Goal: Information Seeking & Learning: Learn about a topic

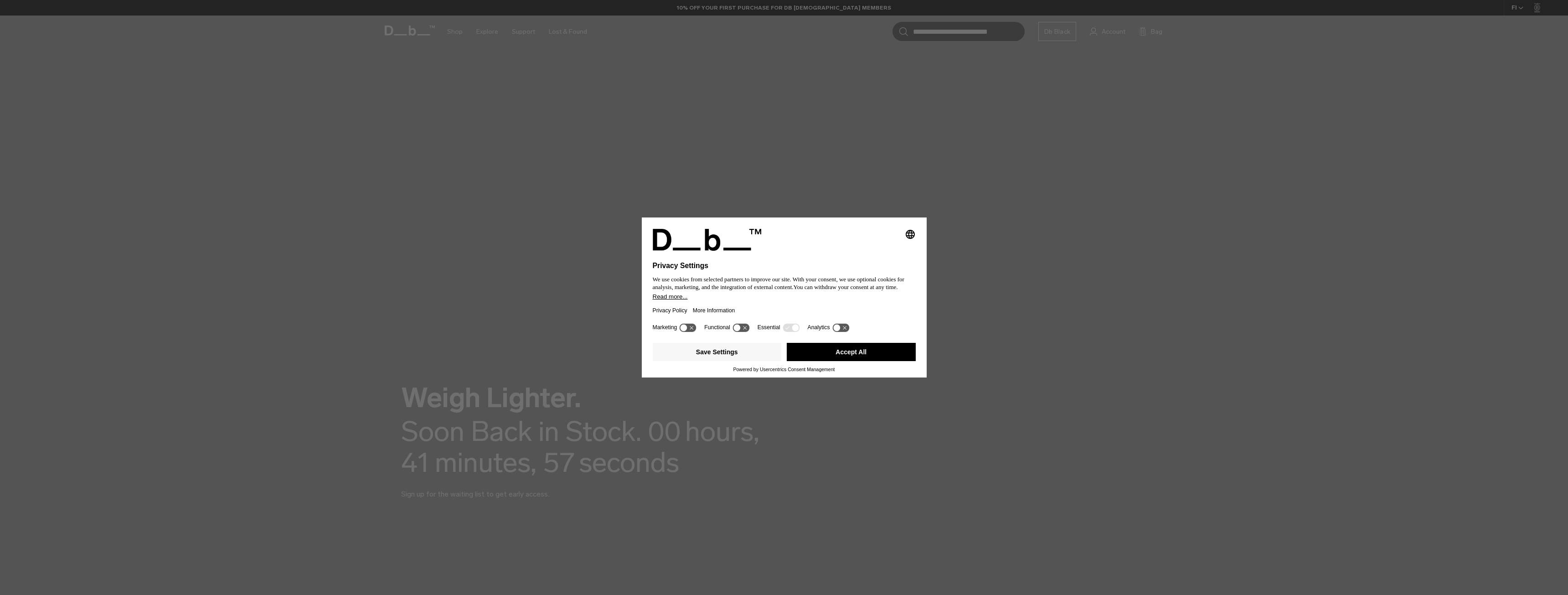
drag, startPoint x: 847, startPoint y: 356, endPoint x: 811, endPoint y: 350, distance: 36.5
click at [730, 351] on div "Save Settings Accept All" at bounding box center [784, 352] width 268 height 18
drag, startPoint x: 850, startPoint y: 350, endPoint x: 845, endPoint y: 349, distance: 5.1
click at [850, 349] on button "Accept All" at bounding box center [851, 352] width 129 height 18
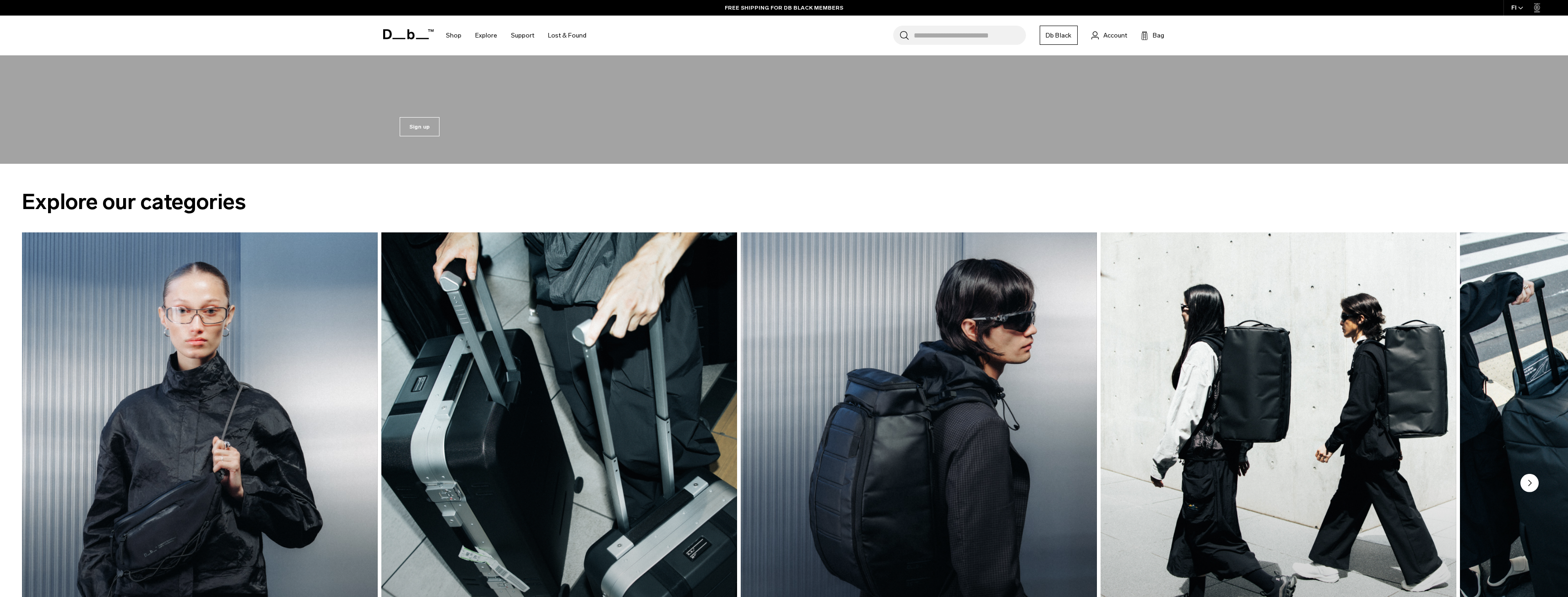
scroll to position [915, 0]
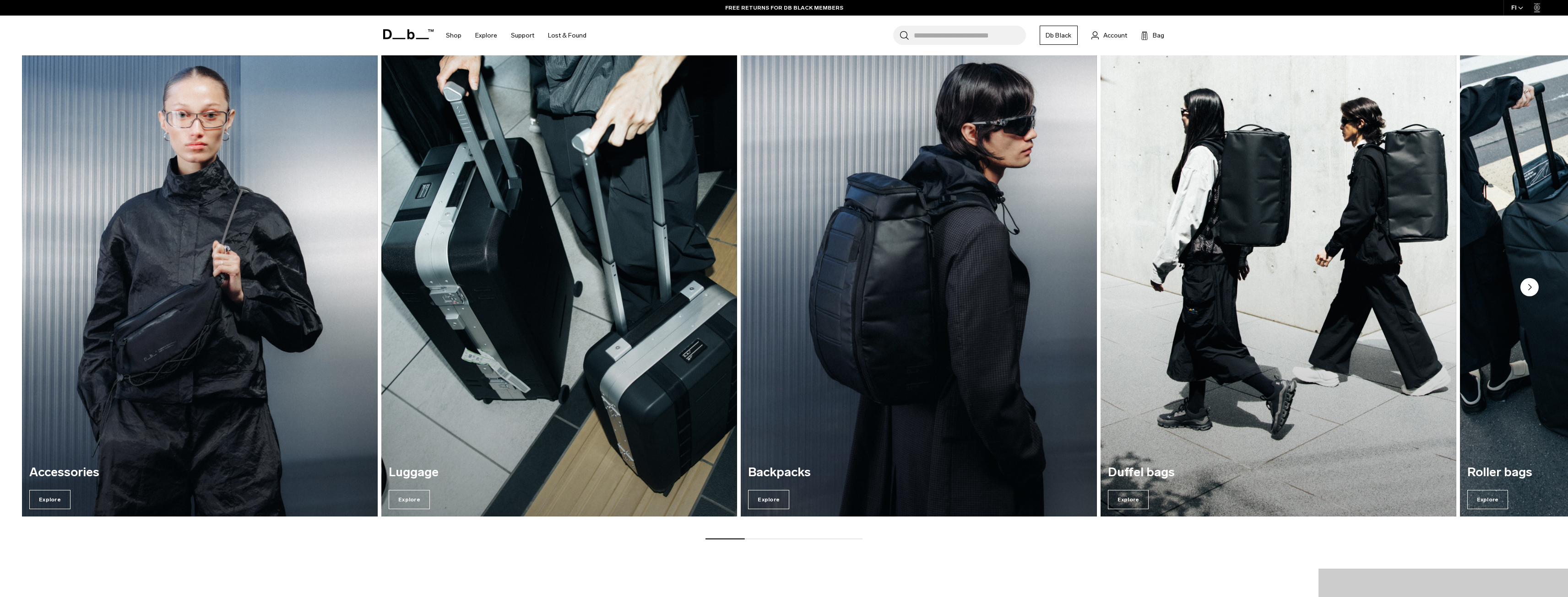
click at [1531, 285] on circle "Next slide" at bounding box center [1529, 287] width 18 height 18
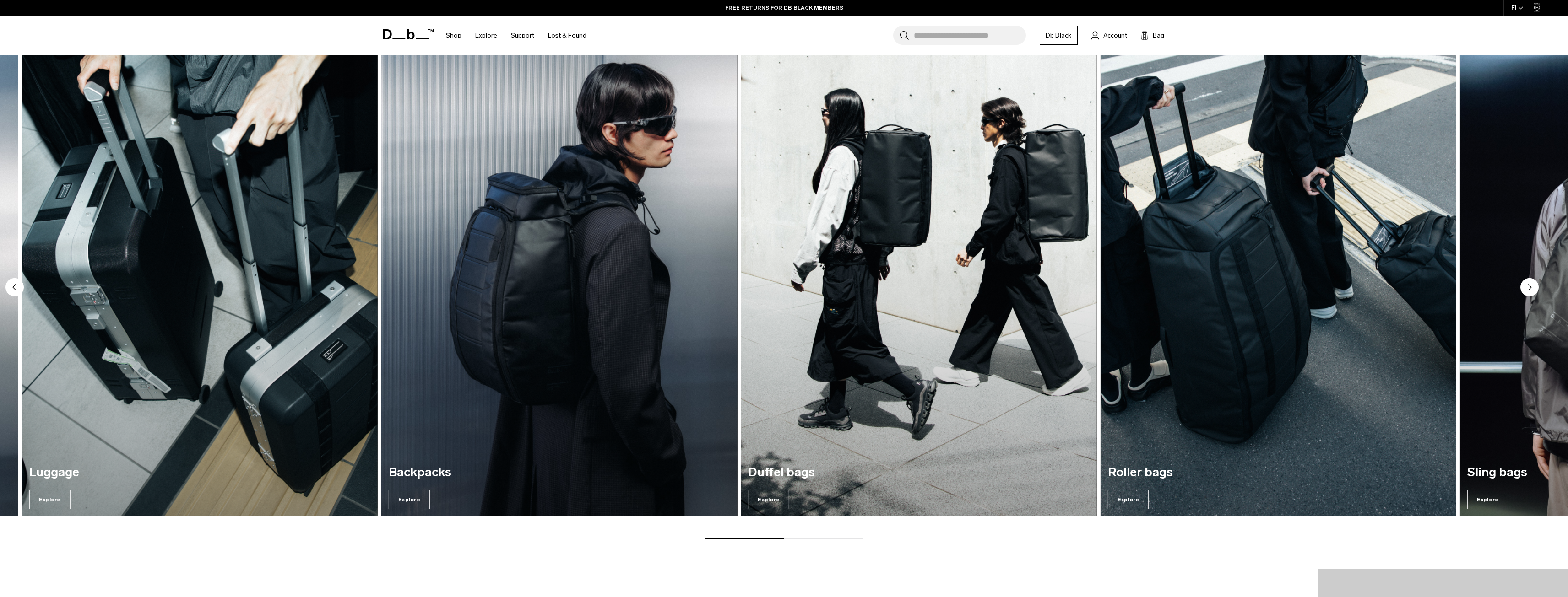
click at [1531, 285] on circle "Next slide" at bounding box center [1529, 287] width 18 height 18
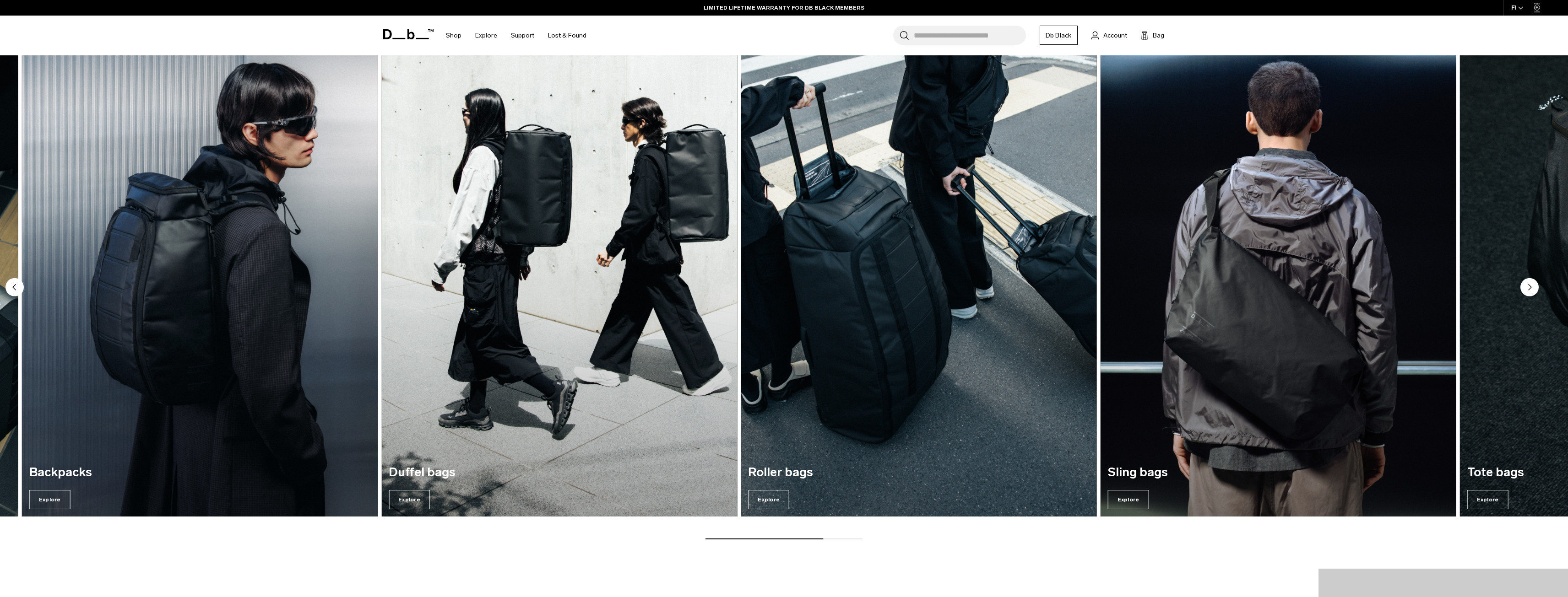
click at [1531, 285] on circle "Next slide" at bounding box center [1529, 287] width 18 height 18
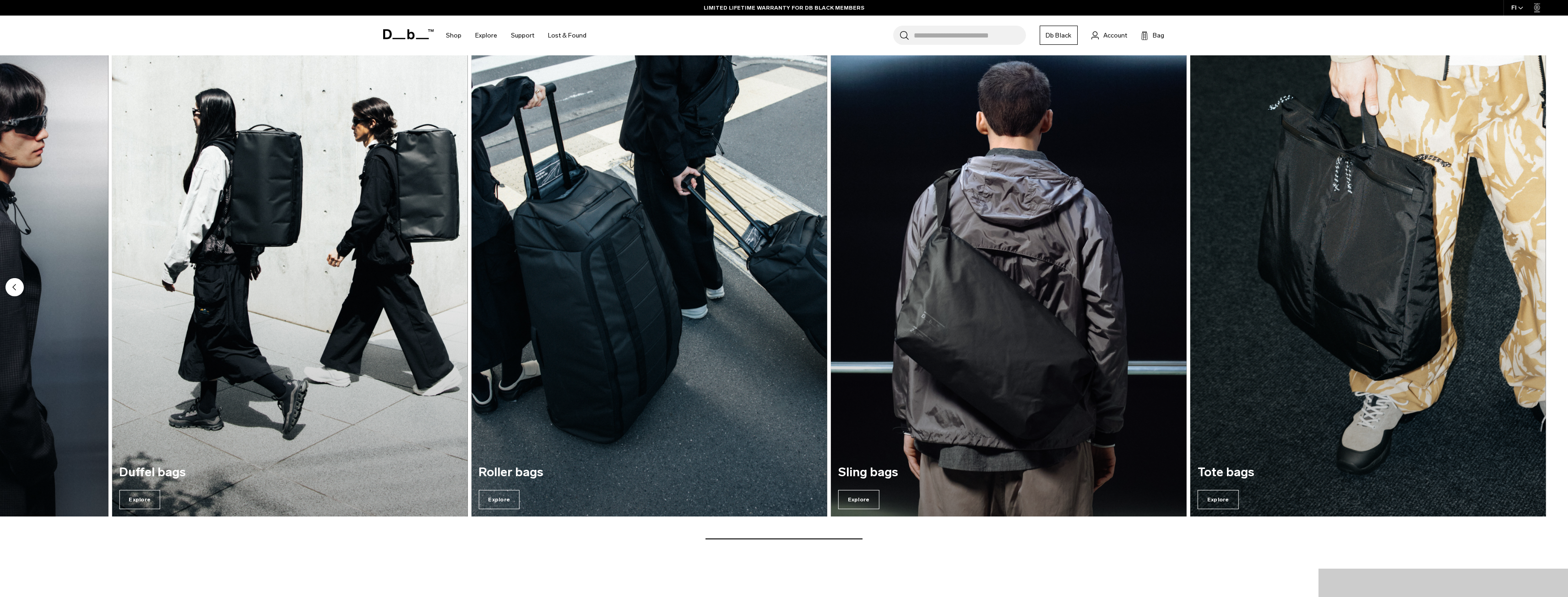
click at [13, 288] on circle "Previous slide" at bounding box center [15, 287] width 18 height 18
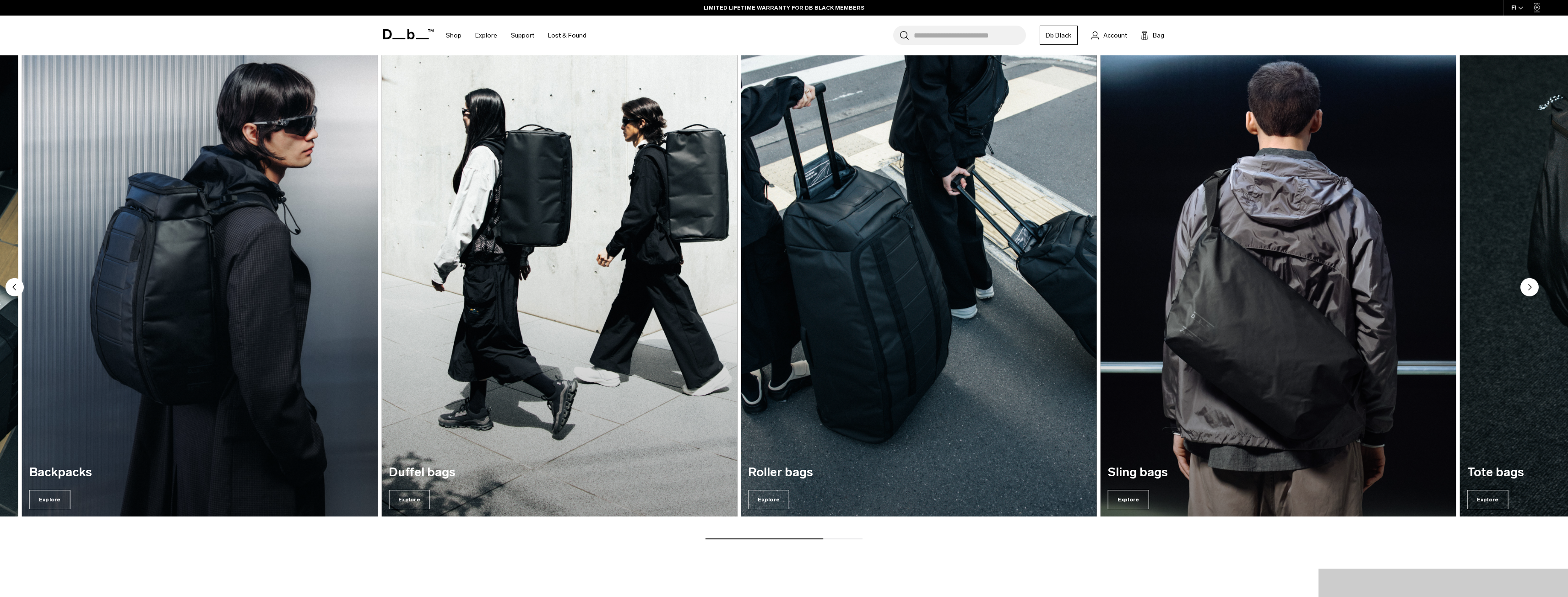
click at [13, 288] on circle "Previous slide" at bounding box center [15, 287] width 18 height 18
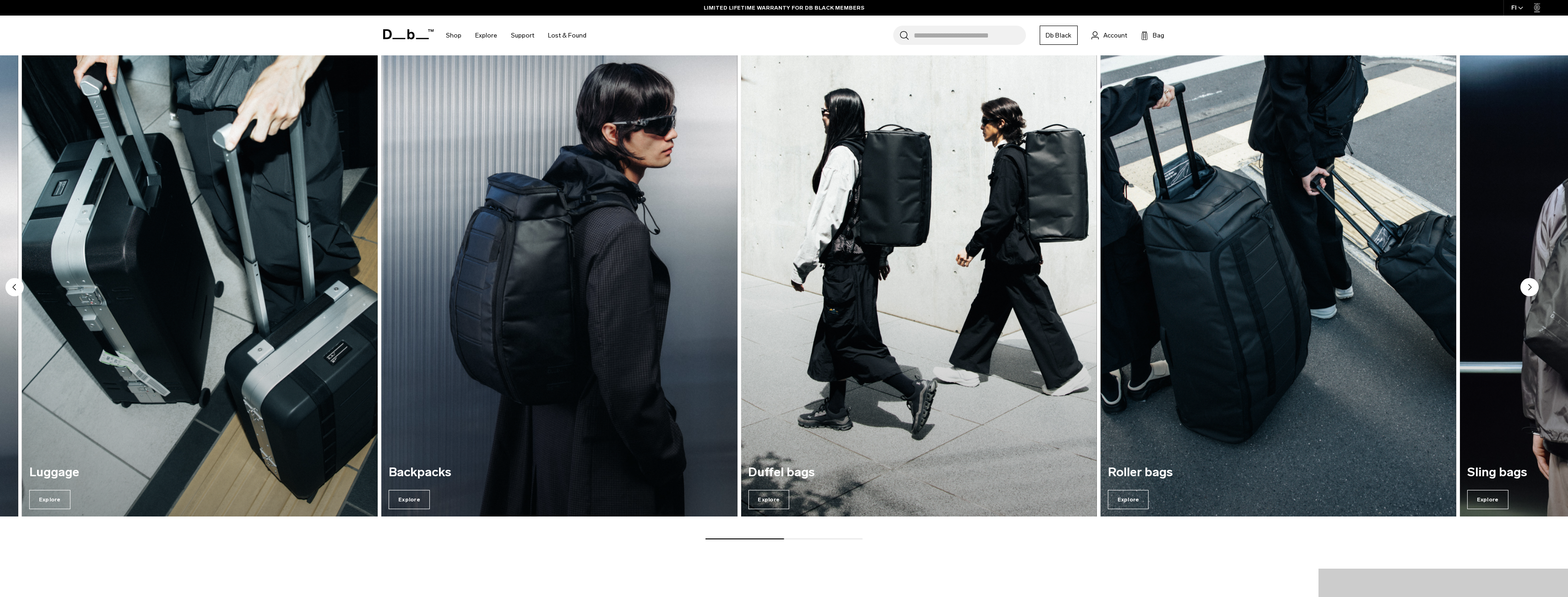
click at [202, 295] on img "2 / 7" at bounding box center [199, 276] width 366 height 494
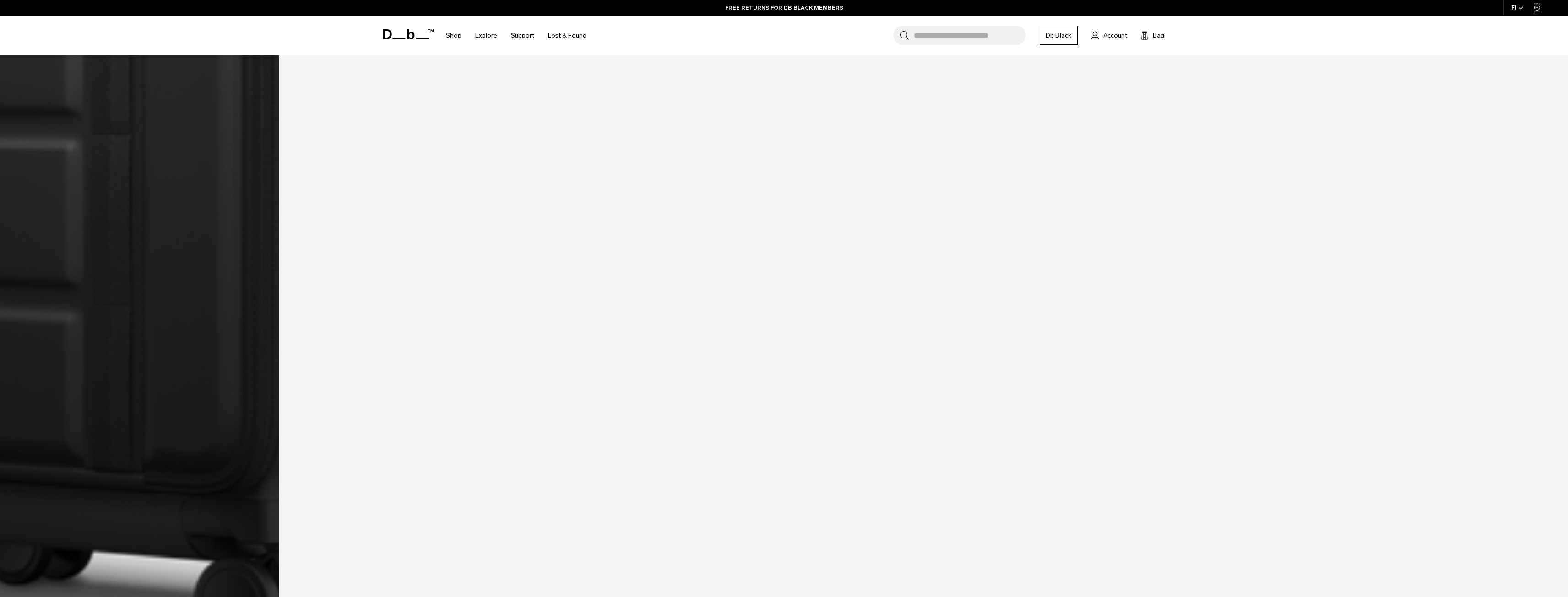
scroll to position [1464, 0]
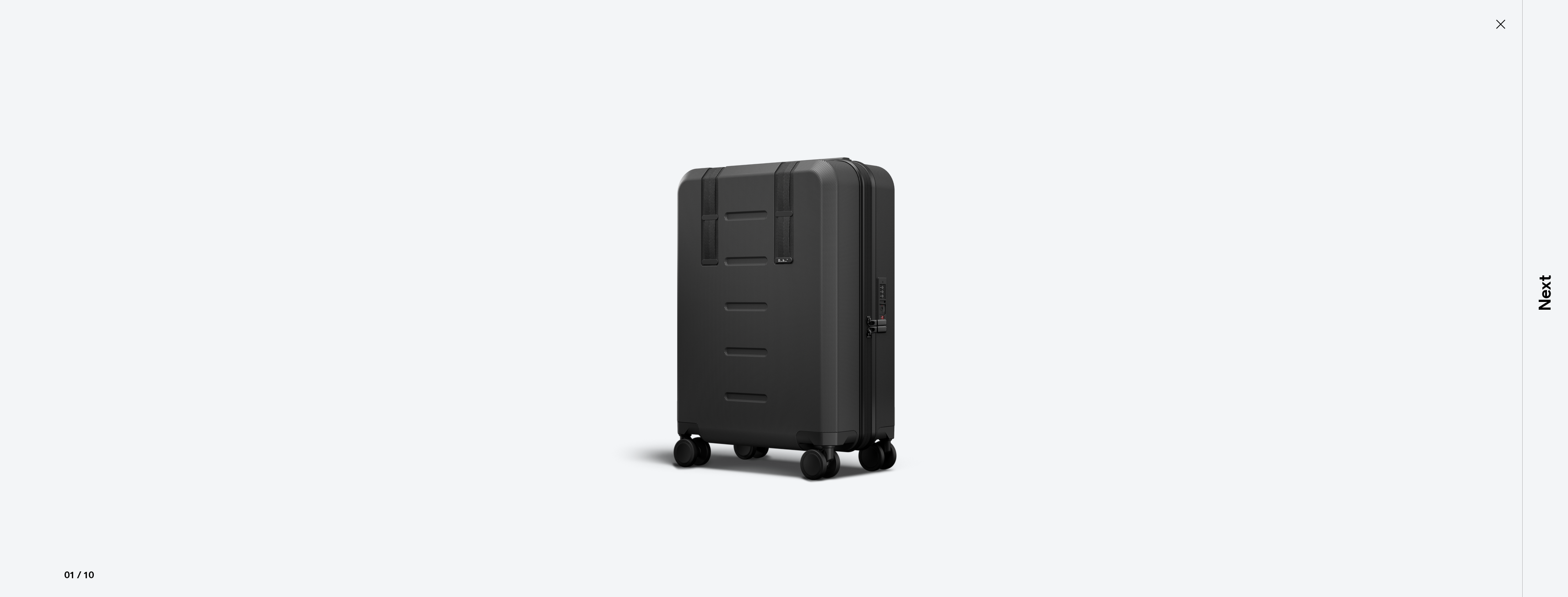
click at [831, 313] on img at bounding box center [787, 298] width 412 height 597
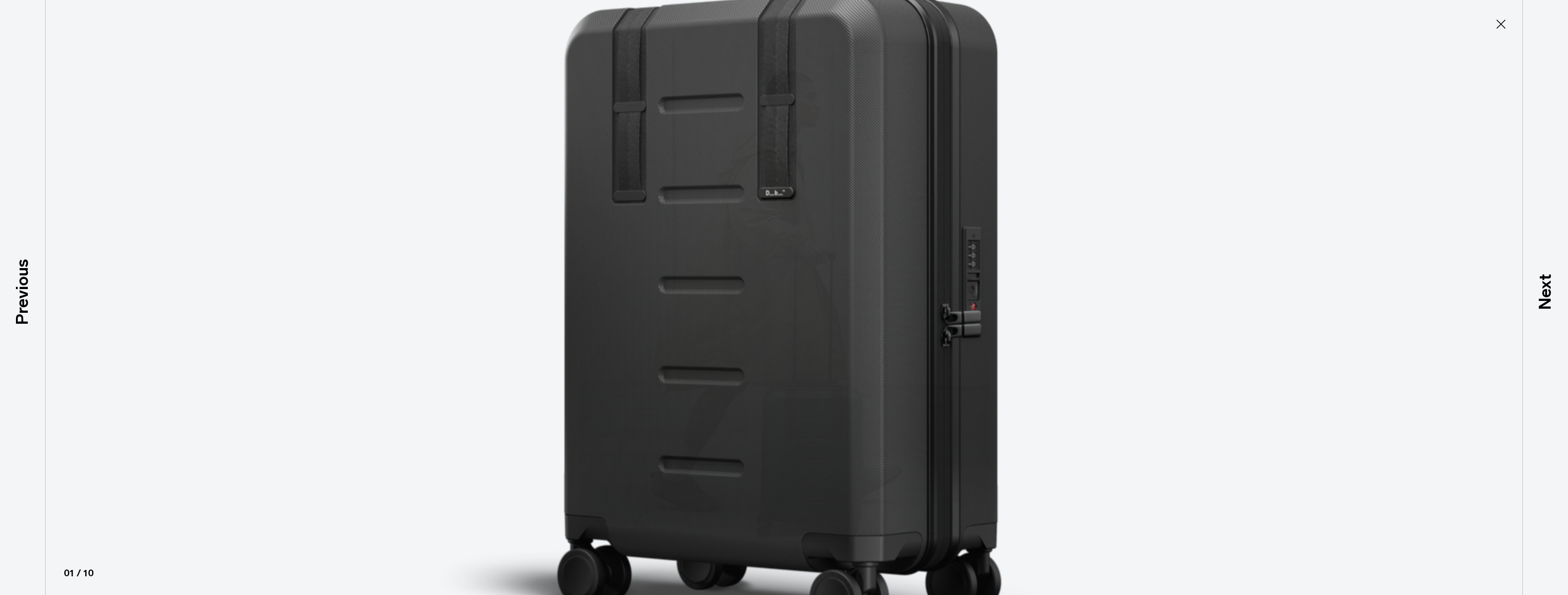
click at [883, 284] on img at bounding box center [784, 269] width 821 height 1190
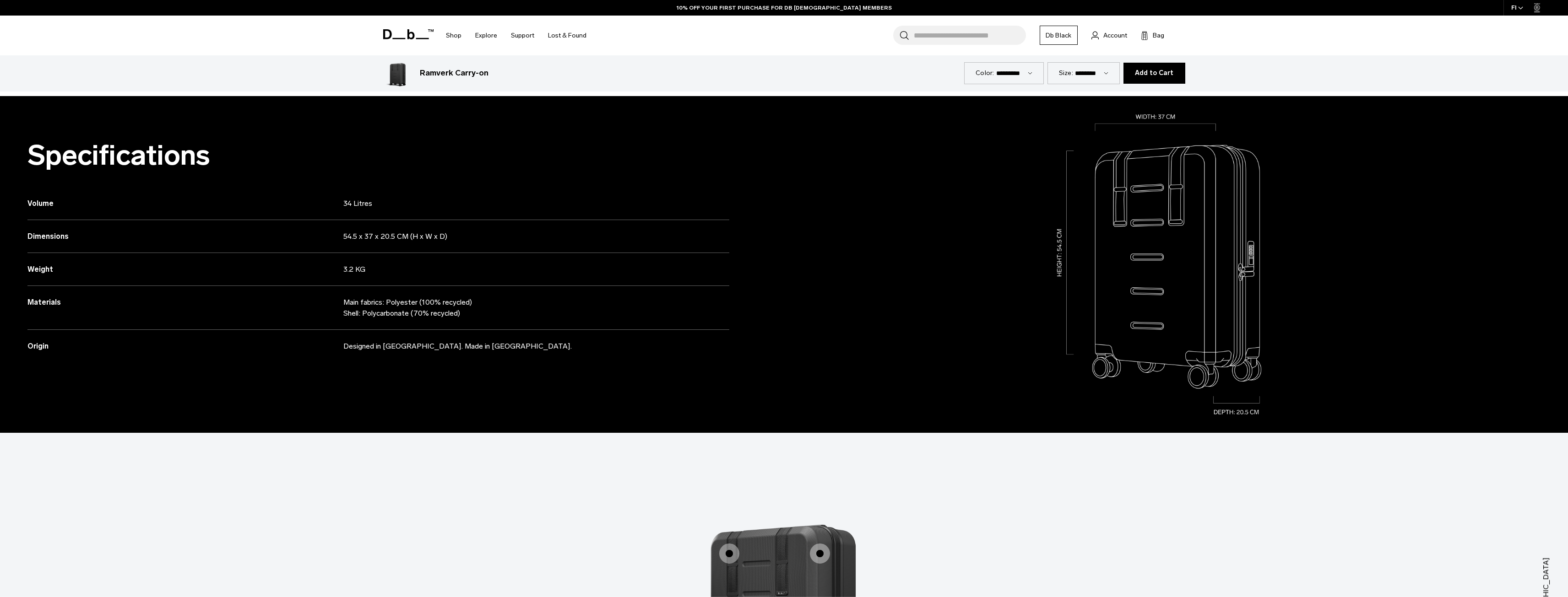
scroll to position [824, 0]
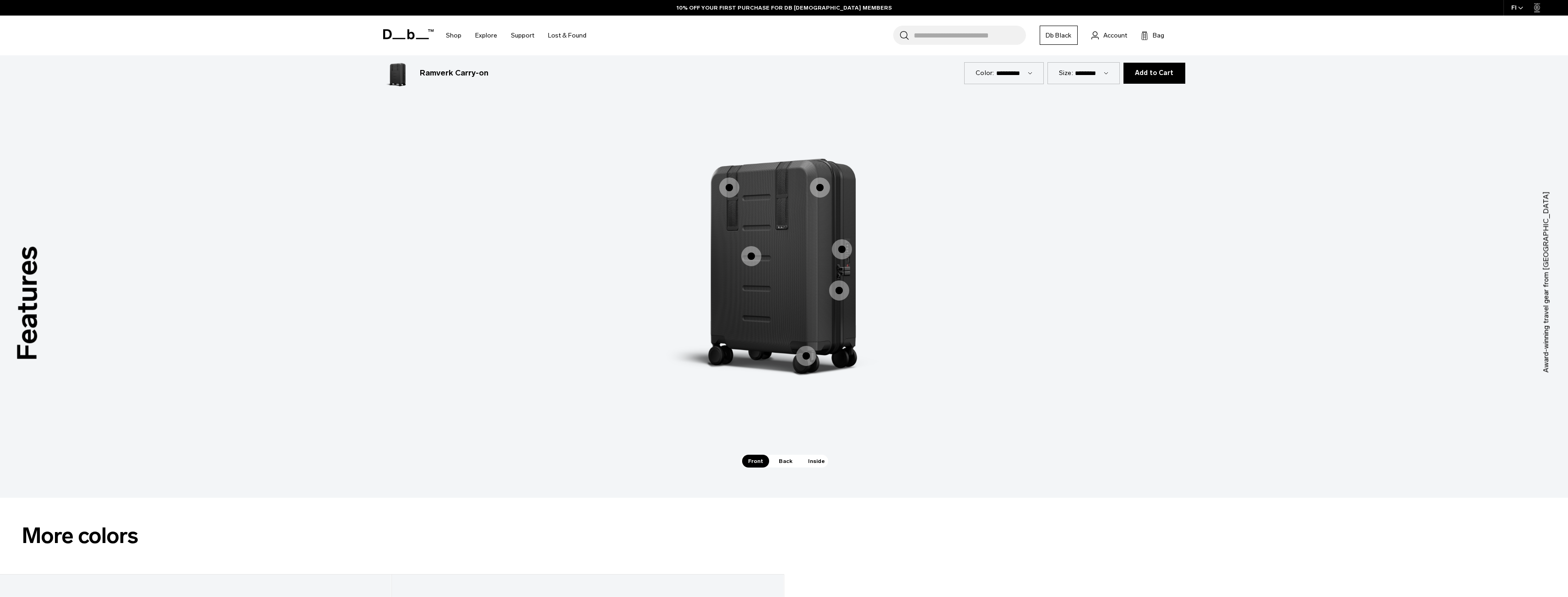
click at [843, 247] on span "1 / 3" at bounding box center [842, 249] width 20 height 20
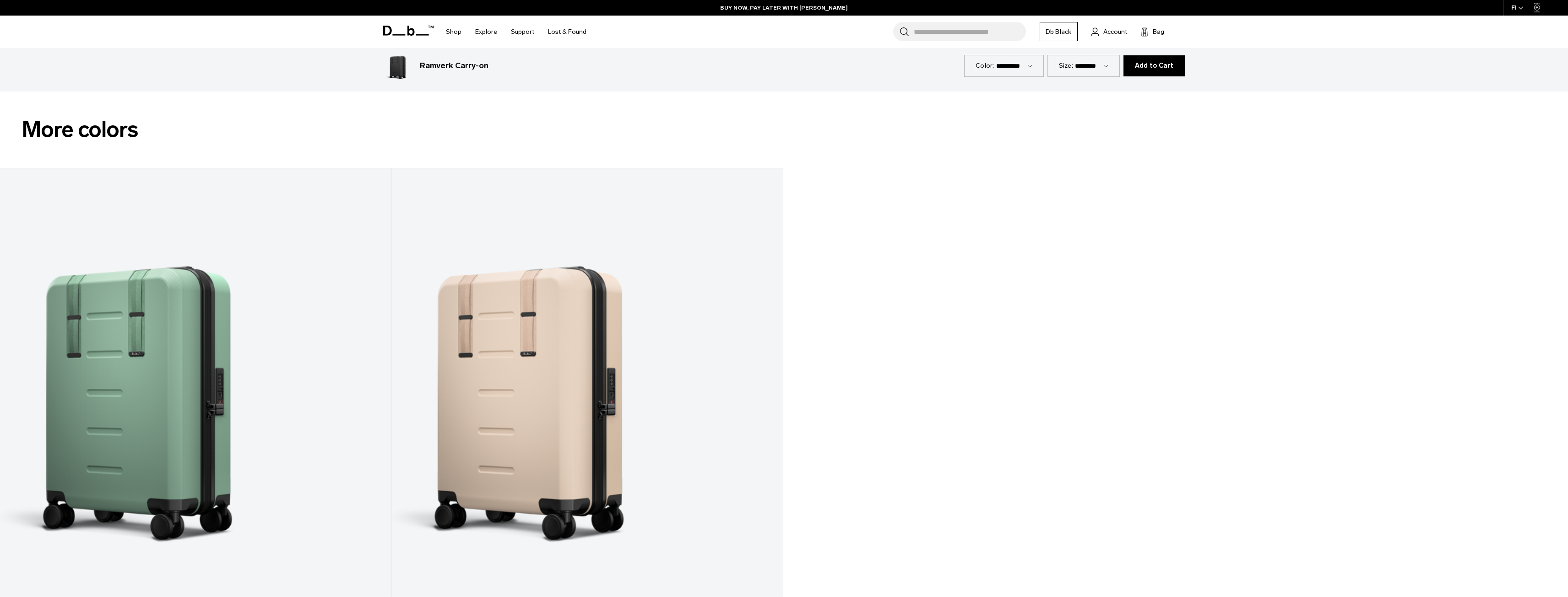
scroll to position [0, 0]
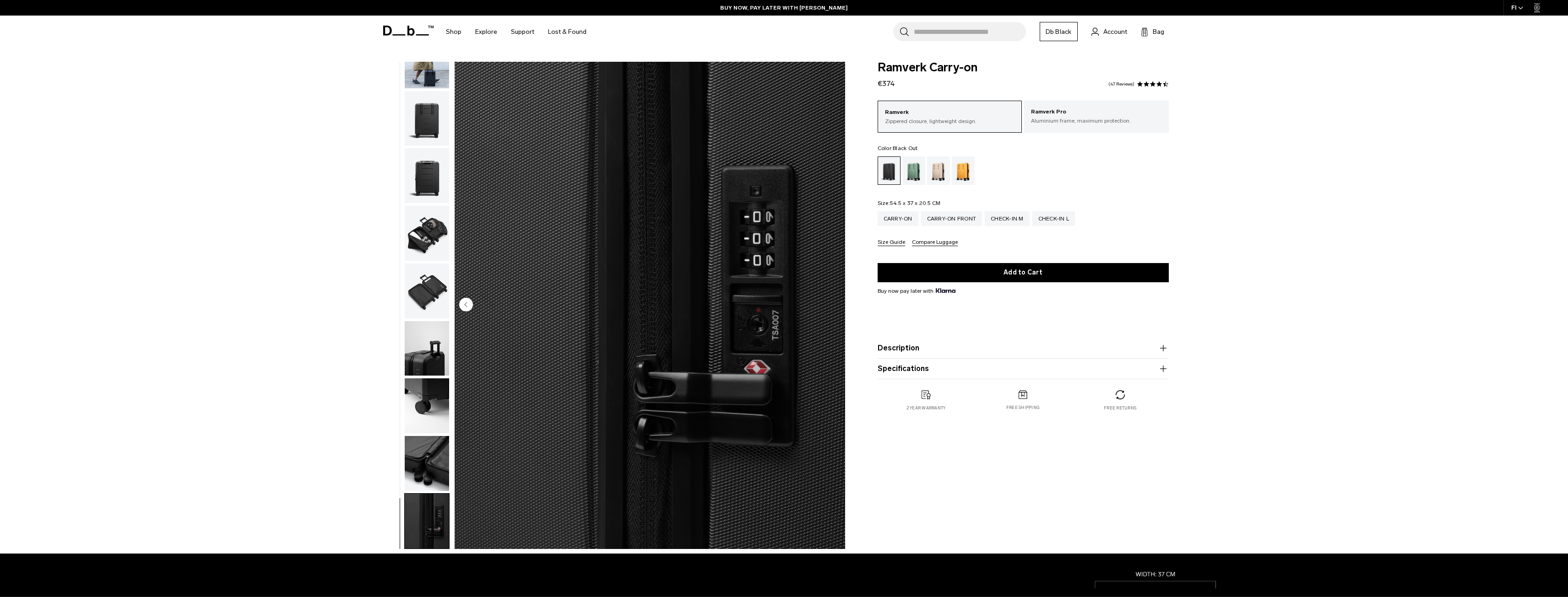
drag, startPoint x: 285, startPoint y: 419, endPoint x: 298, endPoint y: 219, distance: 200.4
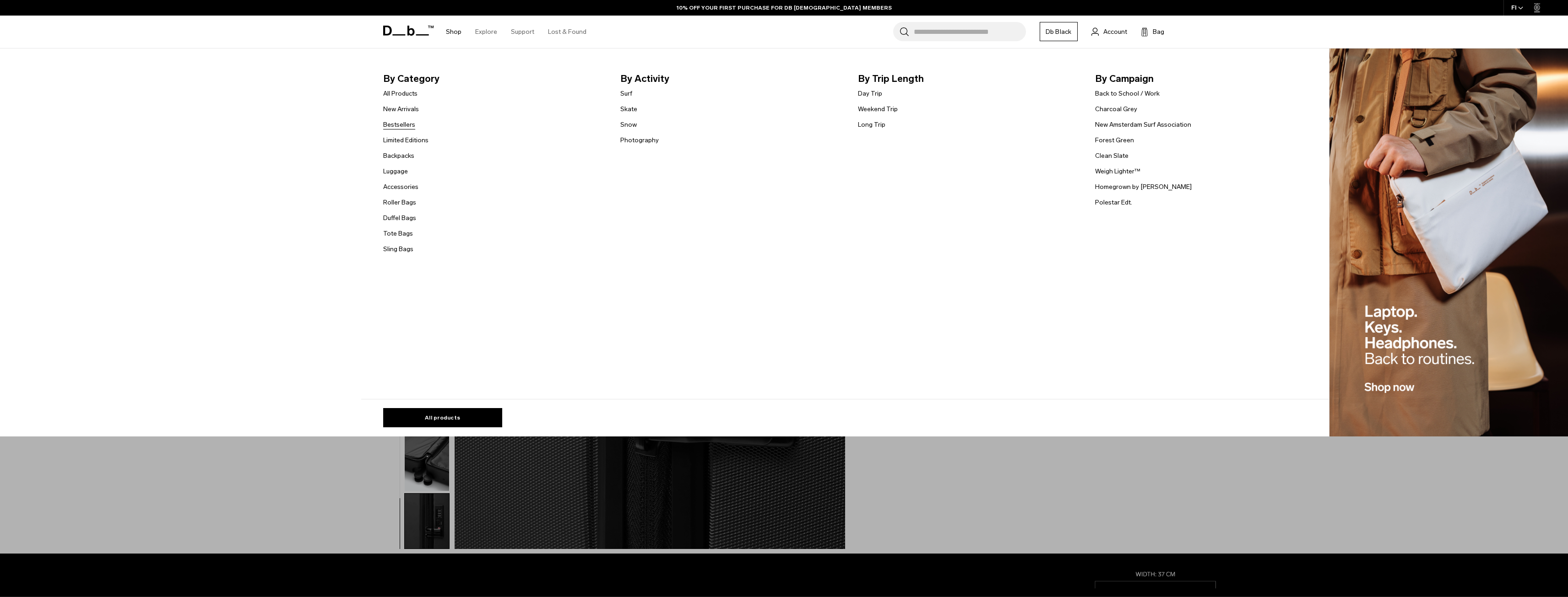
click at [401, 125] on link "Bestsellers" at bounding box center [399, 125] width 32 height 10
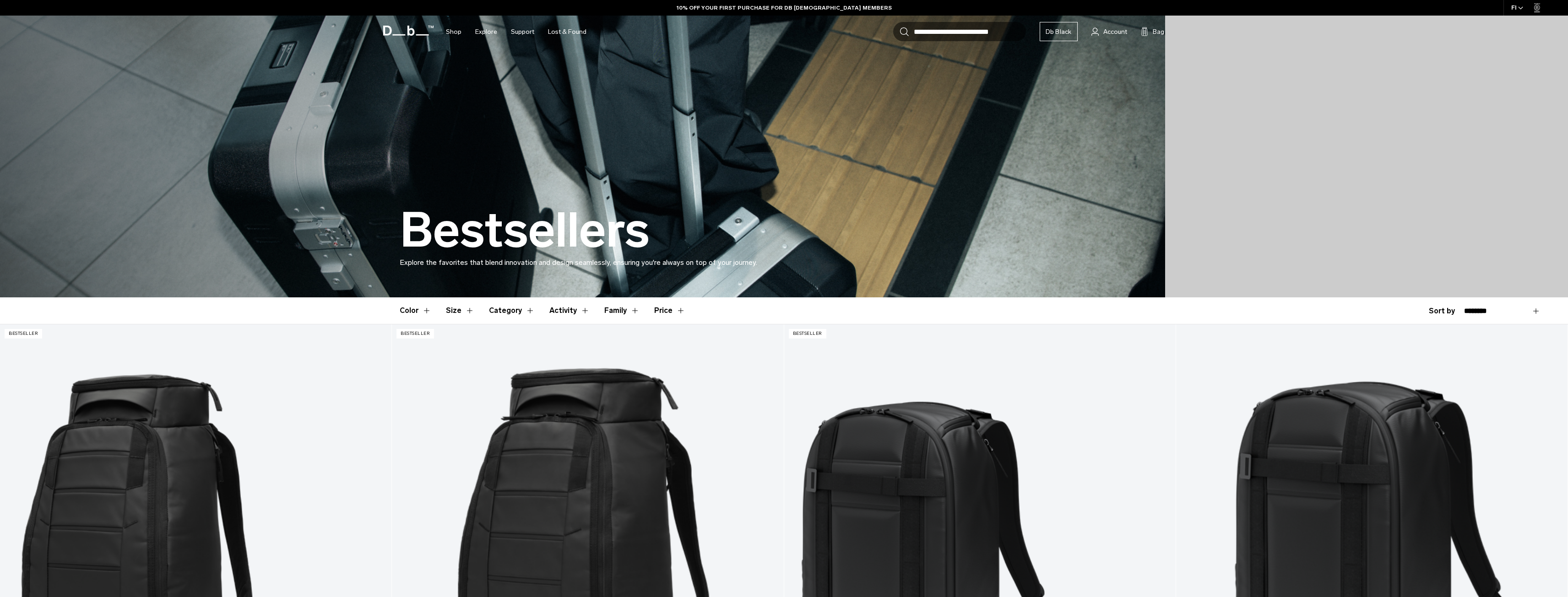
click at [1366, 216] on div at bounding box center [784, 148] width 1568 height 298
